Goal: Task Accomplishment & Management: Complete application form

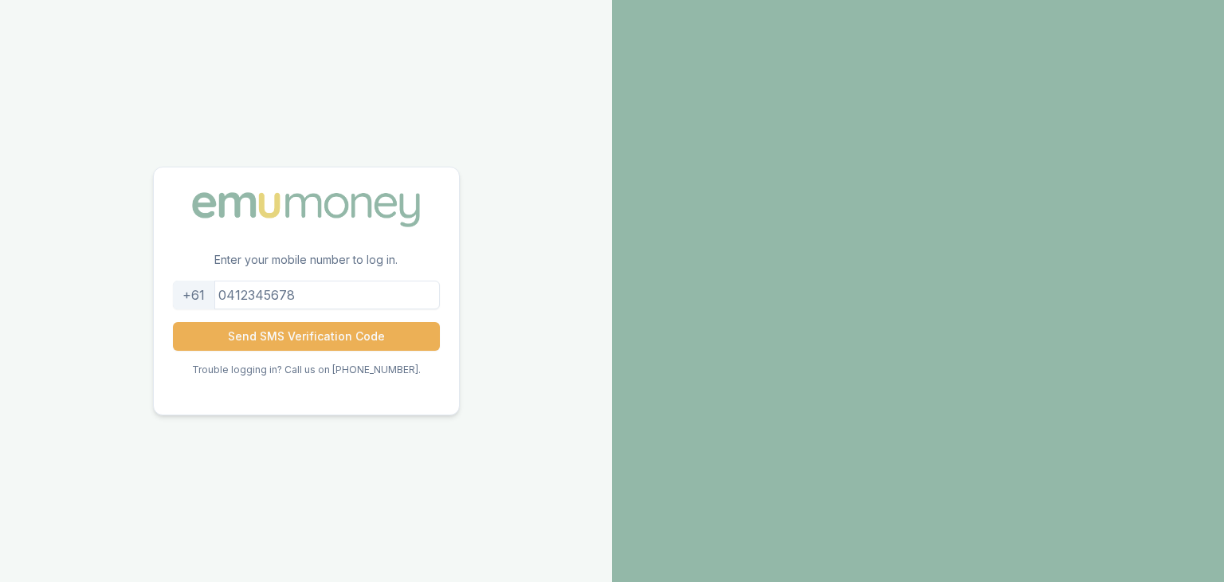
click at [242, 296] on input "tel" at bounding box center [306, 295] width 267 height 29
type input "0451615133"
click at [269, 343] on button "Send SMS Verification Code" at bounding box center [306, 336] width 267 height 29
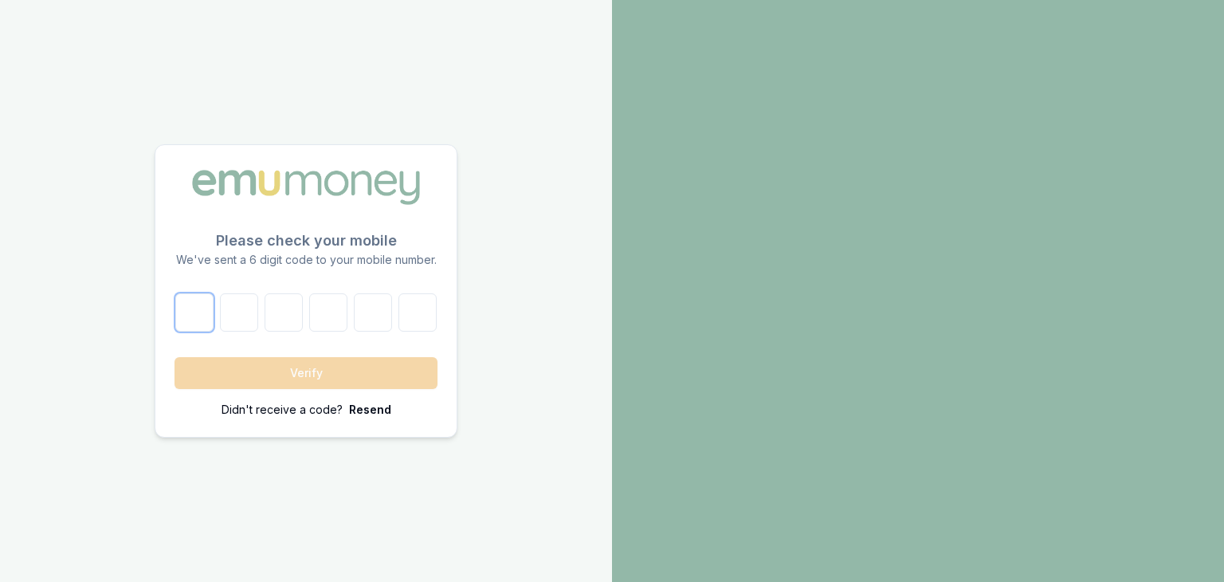
click at [196, 317] on input "number" at bounding box center [194, 312] width 38 height 38
type input "7"
type input "0"
type input "5"
type input "0"
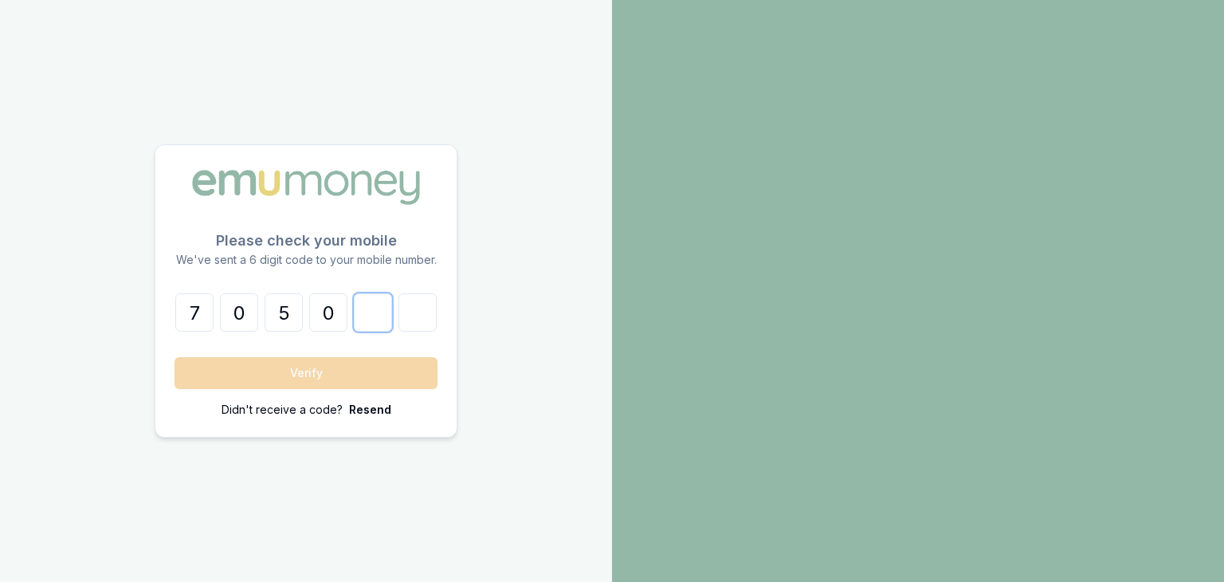
type input "7"
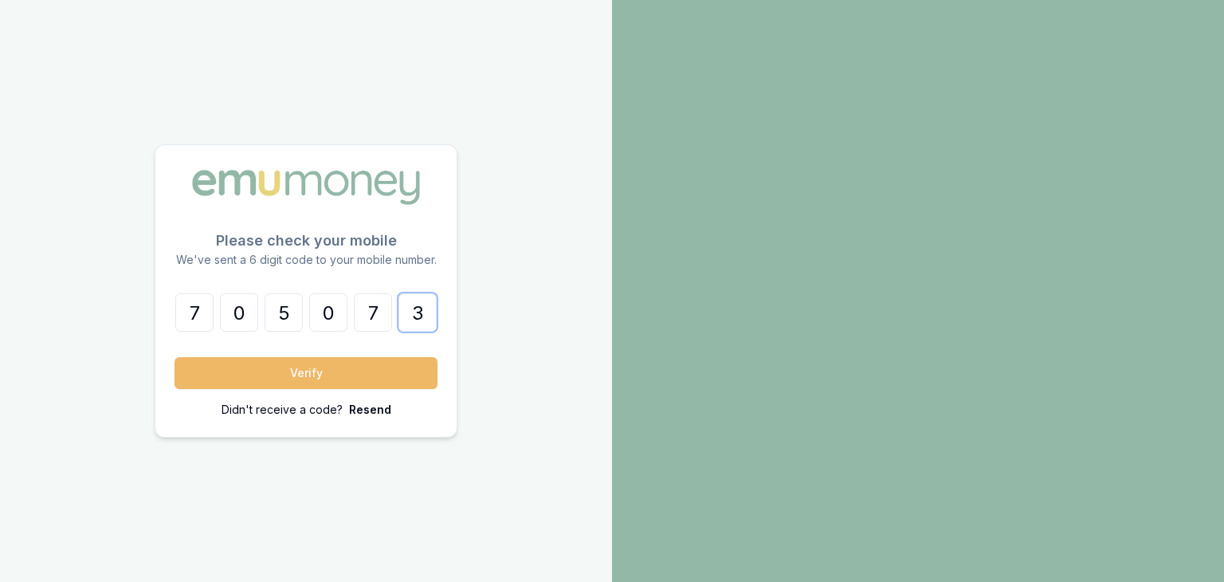
type input "3"
click at [255, 367] on button "Verify" at bounding box center [306, 373] width 263 height 32
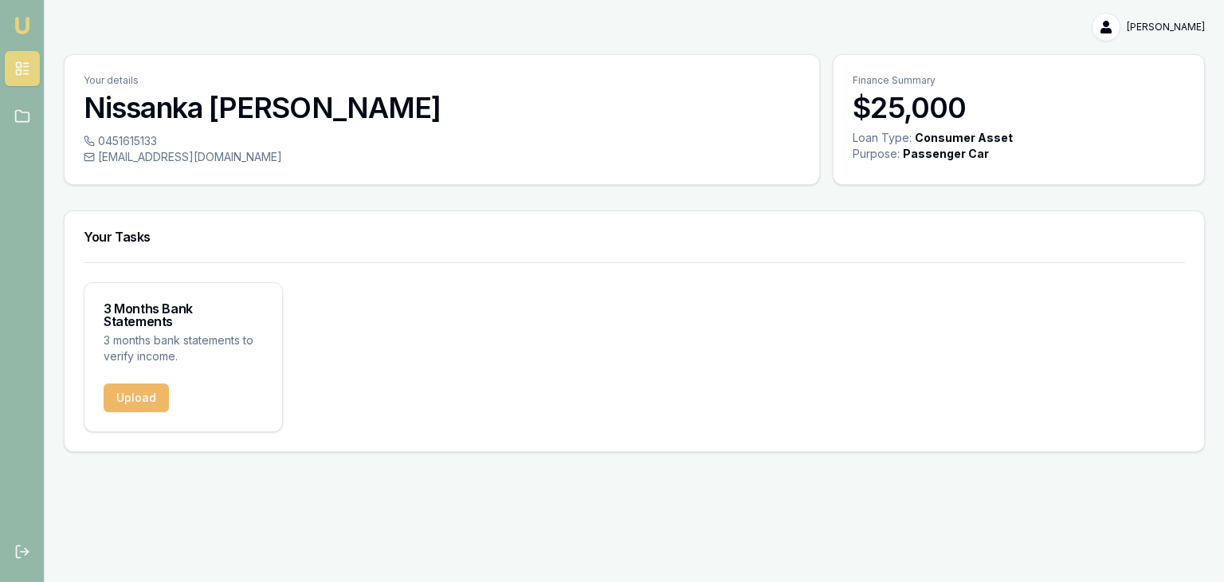
click at [121, 387] on button "Upload" at bounding box center [136, 397] width 65 height 29
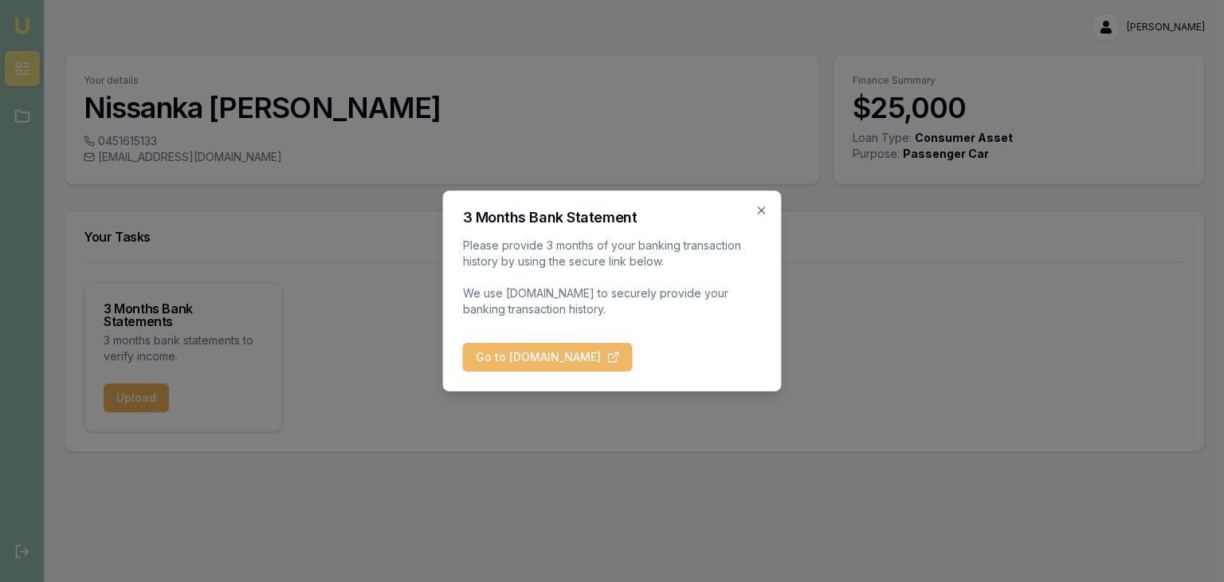
click at [564, 351] on button "Go to [DOMAIN_NAME]" at bounding box center [548, 357] width 170 height 29
